Goal: Task Accomplishment & Management: Manage account settings

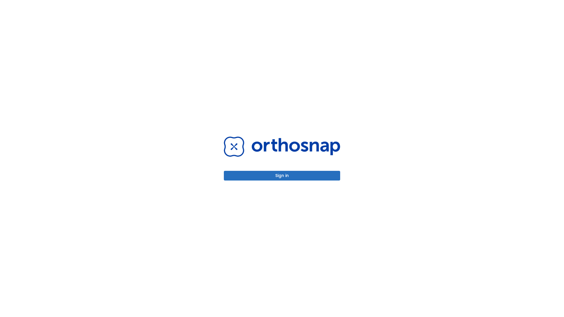
click at [282, 176] on button "Sign in" at bounding box center [282, 176] width 116 height 10
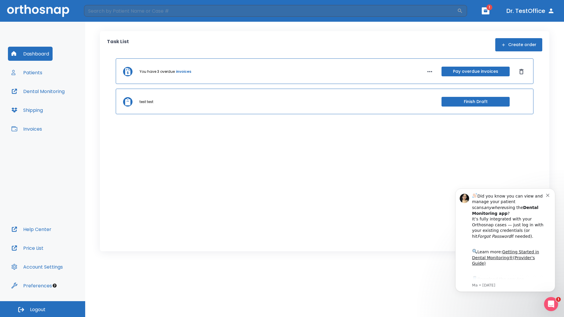
click at [43, 309] on span "Logout" at bounding box center [38, 310] width 16 height 6
